Goal: Navigation & Orientation: Find specific page/section

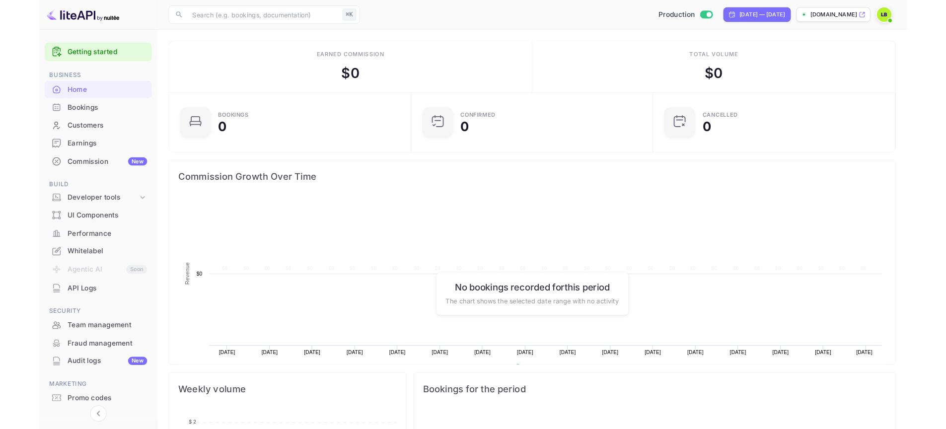
scroll to position [154, 250]
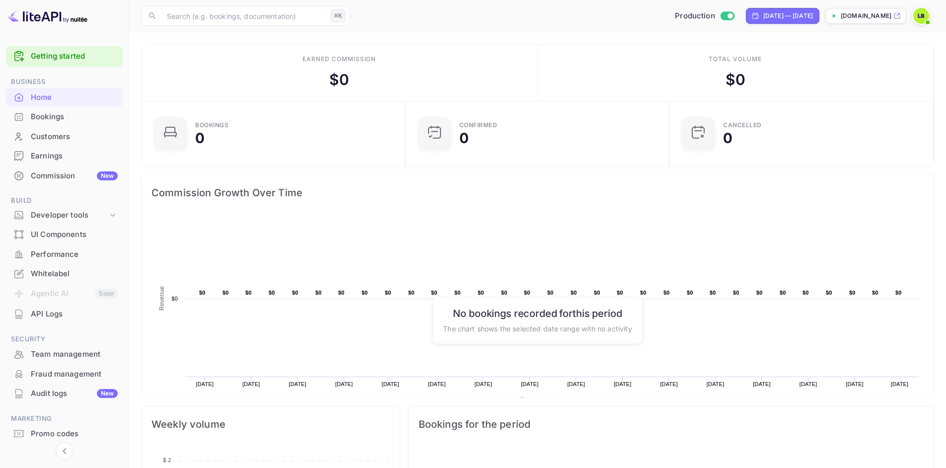
click at [55, 269] on div "Whitelabel" at bounding box center [74, 273] width 87 height 11
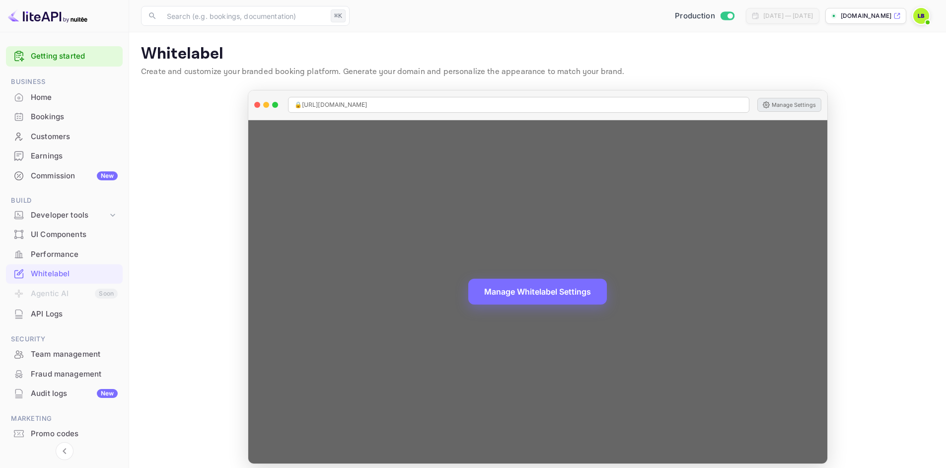
click at [775, 103] on button "Manage Settings" at bounding box center [790, 105] width 64 height 14
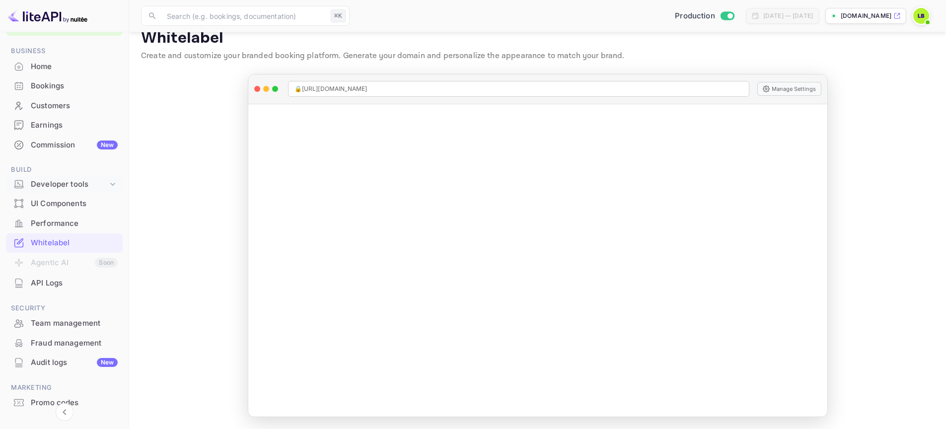
scroll to position [30, 0]
click at [79, 184] on div "Developer tools" at bounding box center [69, 185] width 77 height 11
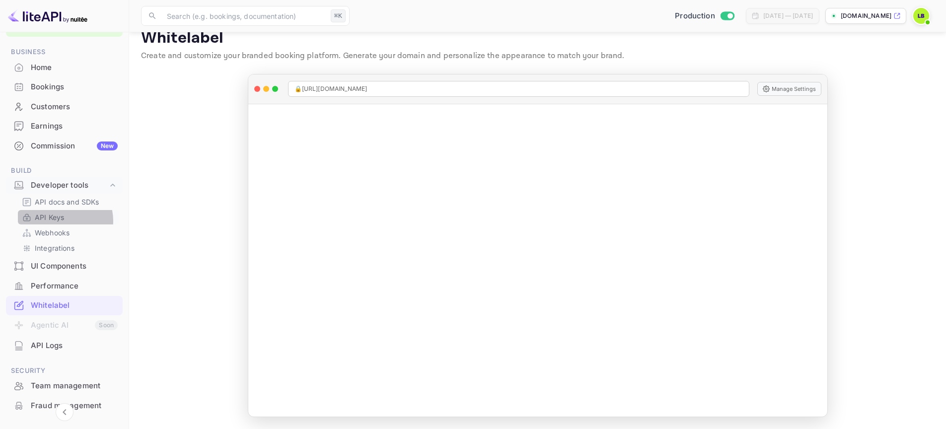
click at [61, 221] on p "API Keys" at bounding box center [49, 217] width 29 height 10
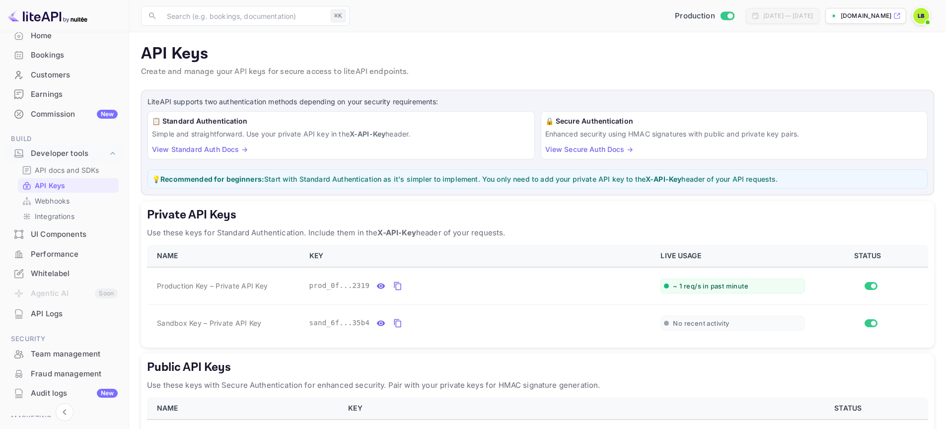
scroll to position [70, 0]
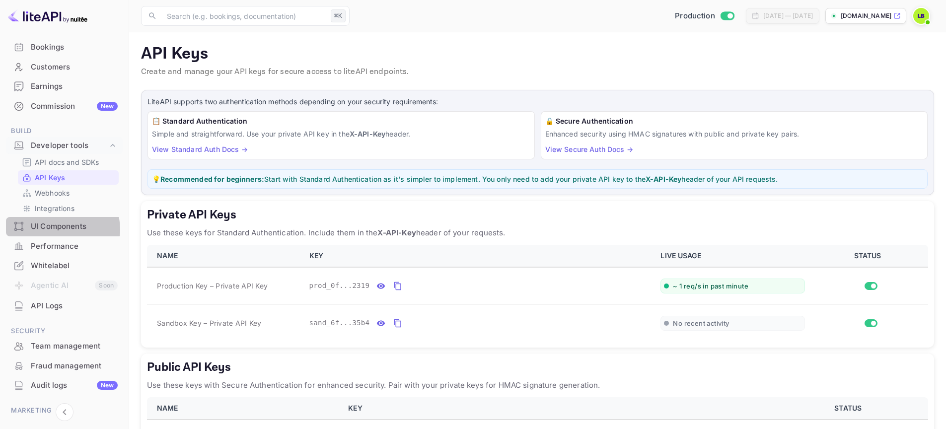
click at [62, 230] on div "UI Components" at bounding box center [74, 226] width 87 height 11
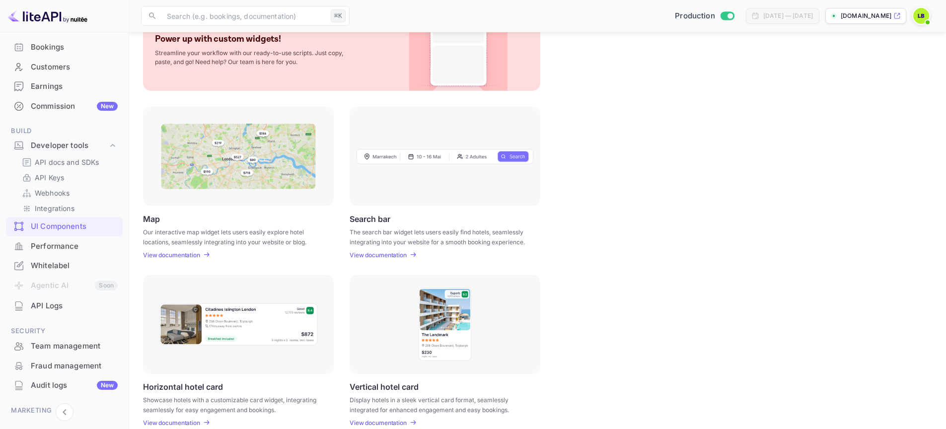
scroll to position [72, 0]
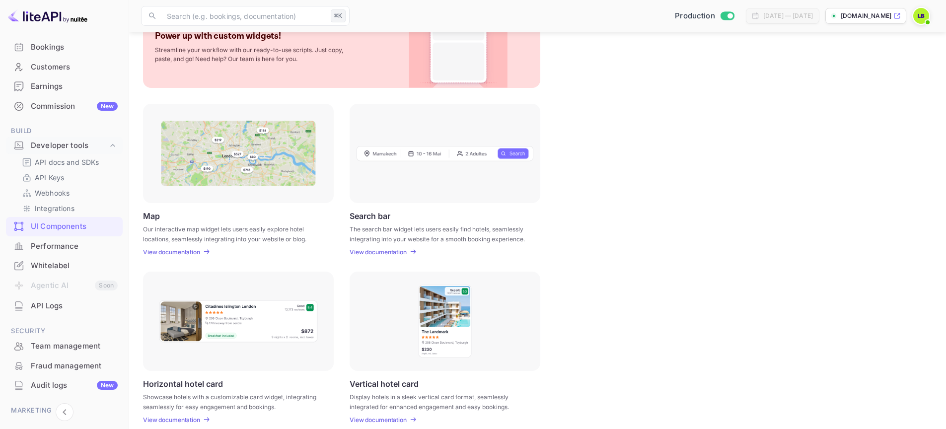
click at [276, 158] on img at bounding box center [238, 154] width 155 height 66
click at [228, 183] on img at bounding box center [238, 154] width 155 height 66
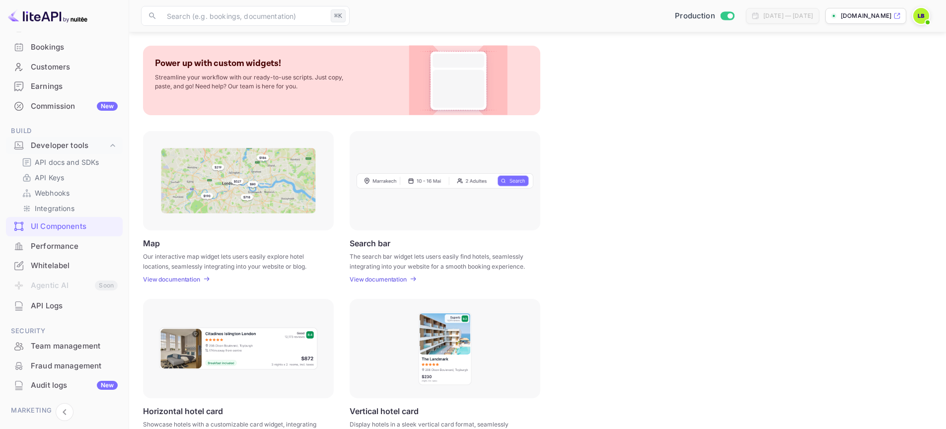
scroll to position [0, 0]
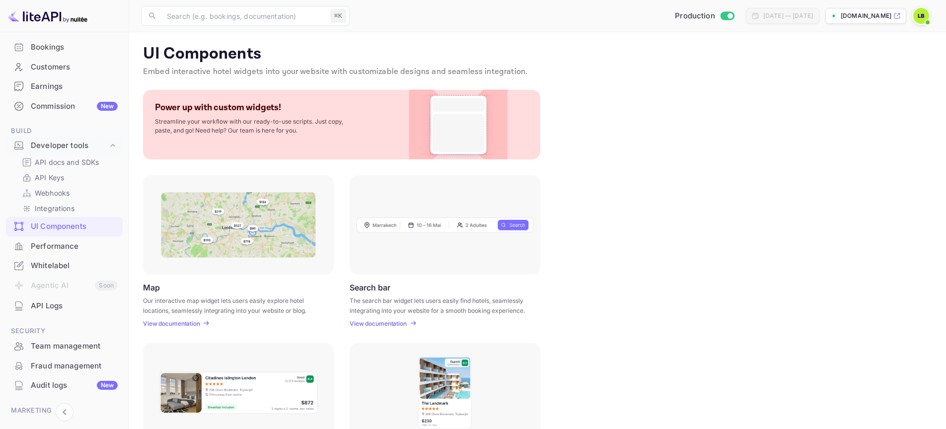
click at [184, 325] on p "View documentation" at bounding box center [171, 323] width 57 height 7
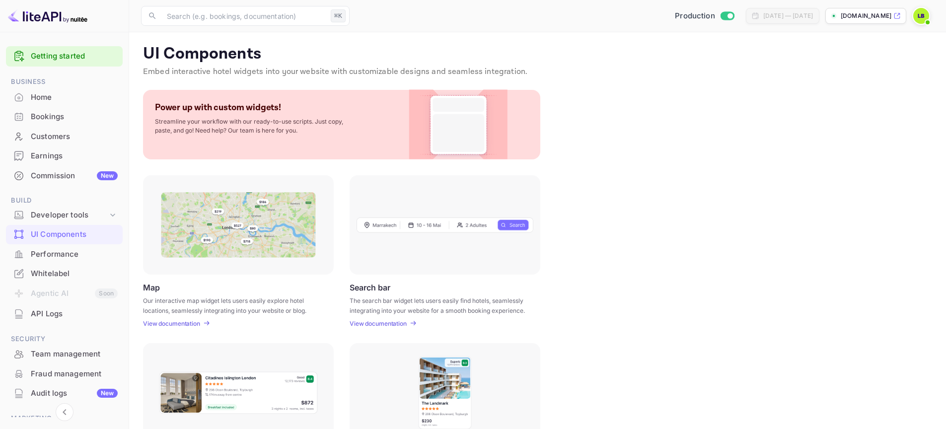
click at [455, 124] on img at bounding box center [458, 125] width 80 height 70
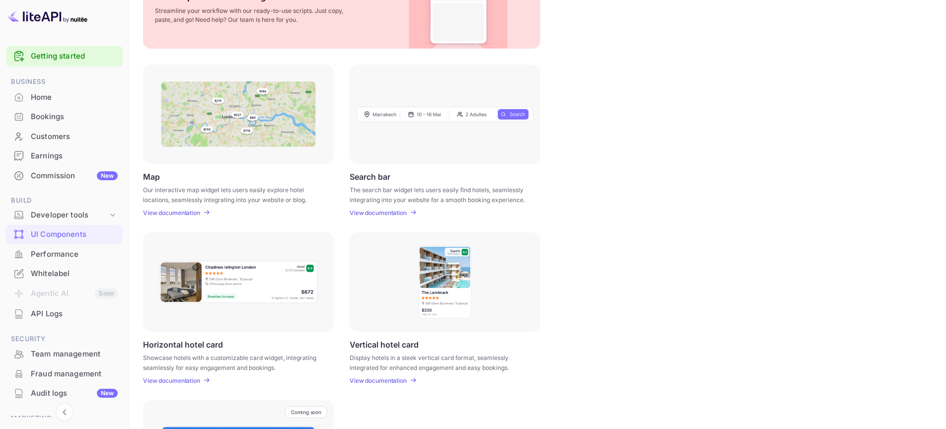
scroll to position [87, 0]
